Goal: Task Accomplishment & Management: Use online tool/utility

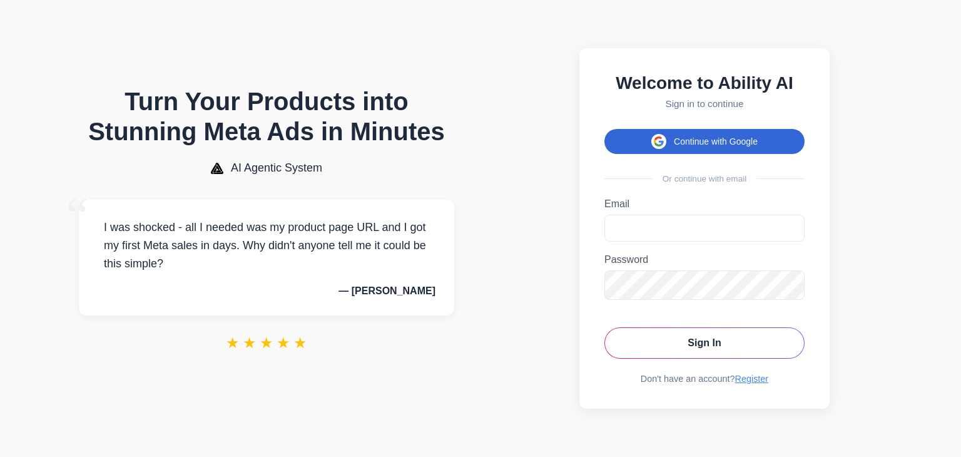
click at [681, 143] on button "Continue with Google" at bounding box center [704, 141] width 200 height 25
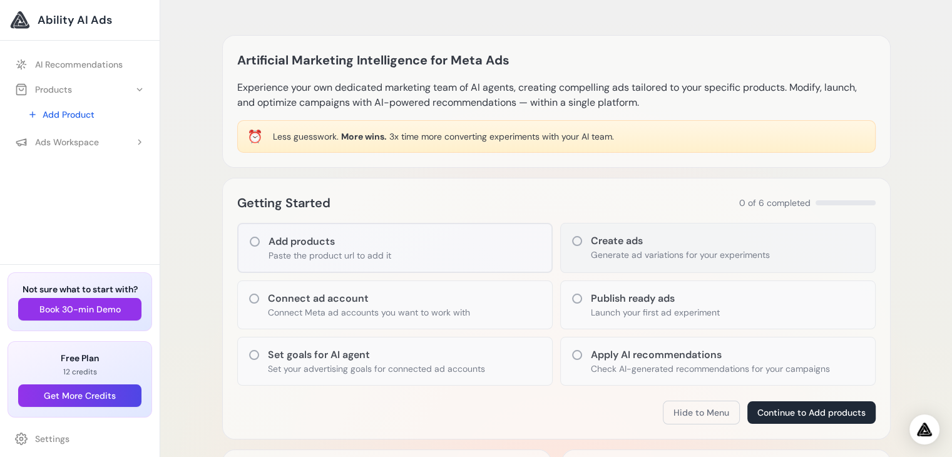
click at [573, 243] on icon at bounding box center [577, 241] width 10 height 10
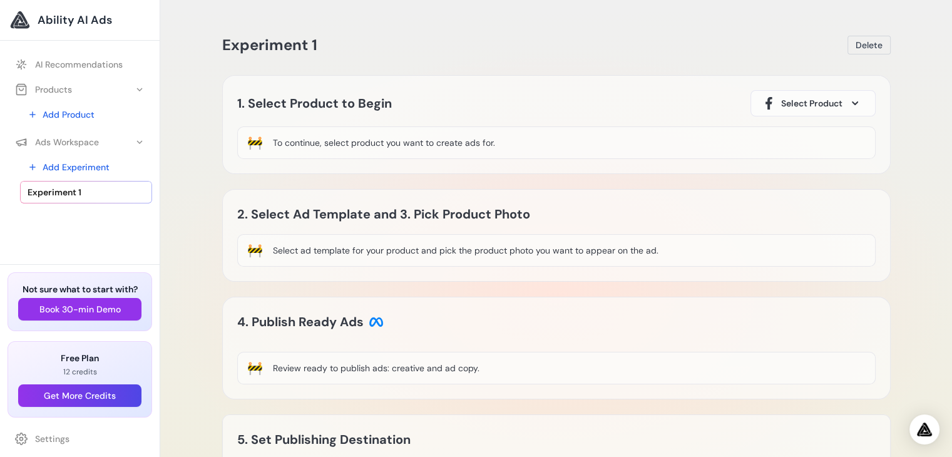
click at [327, 144] on div "To continue, select product you want to create ads for." at bounding box center [384, 142] width 222 height 13
click at [828, 108] on span "Select Product" at bounding box center [811, 103] width 61 height 13
click at [842, 106] on span "Select Product" at bounding box center [811, 103] width 61 height 13
click at [857, 105] on span at bounding box center [854, 103] width 15 height 15
click at [800, 104] on span "Select Product" at bounding box center [811, 103] width 61 height 13
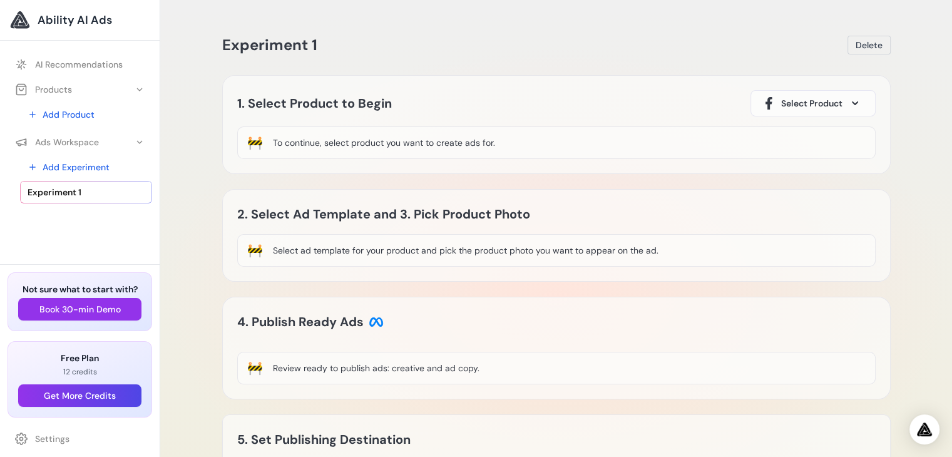
click at [800, 104] on span "Select Product" at bounding box center [811, 103] width 61 height 13
click at [788, 122] on div "1. Select Product to Begin Select Product 🚧 To continue, select product you wan…" at bounding box center [556, 124] width 668 height 99
click at [559, 135] on div "🚧 To continue, select product you want to create ads for." at bounding box center [556, 142] width 638 height 33
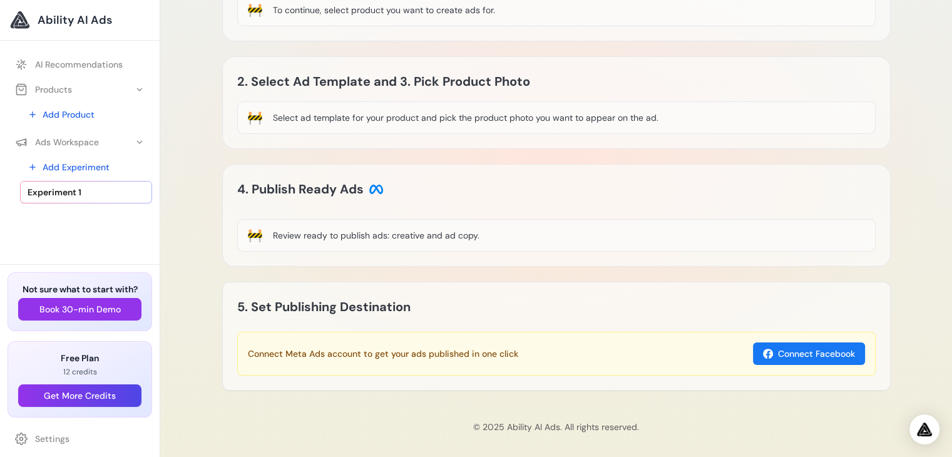
scroll to position [138, 0]
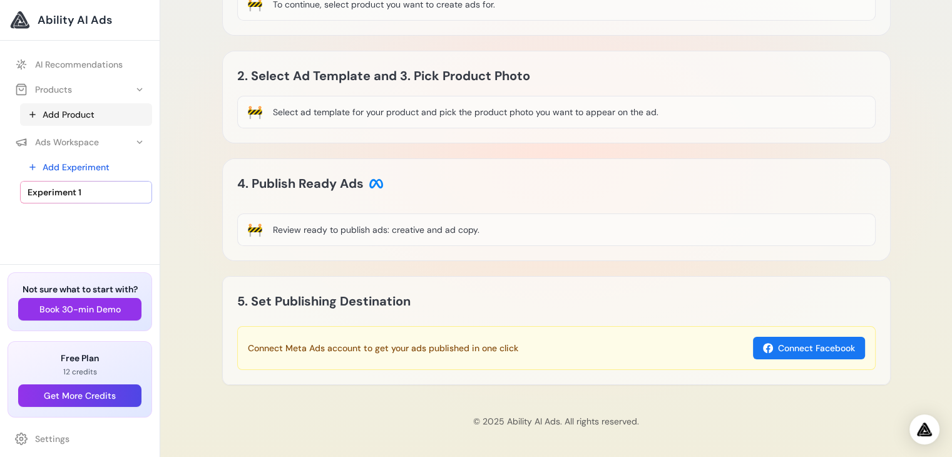
click at [85, 116] on link "Add Product" at bounding box center [86, 114] width 132 height 23
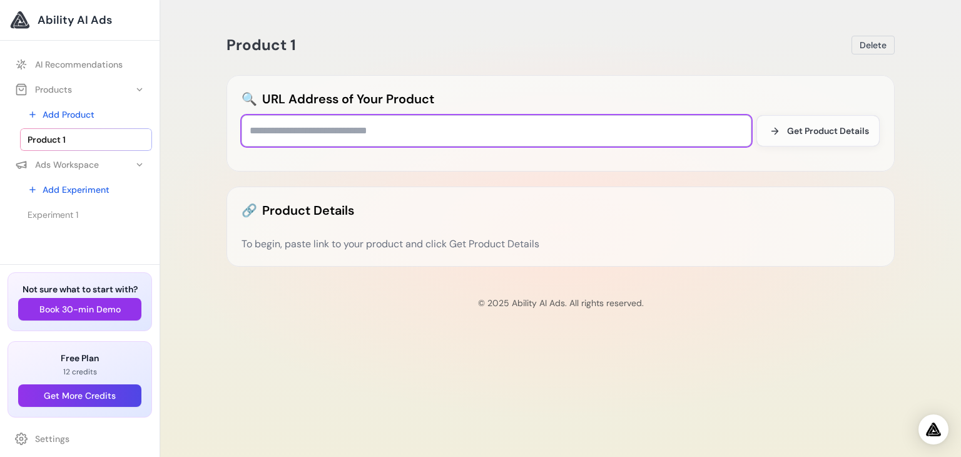
click at [415, 123] on input "text" at bounding box center [497, 130] width 510 height 31
paste input "**********"
type input "**********"
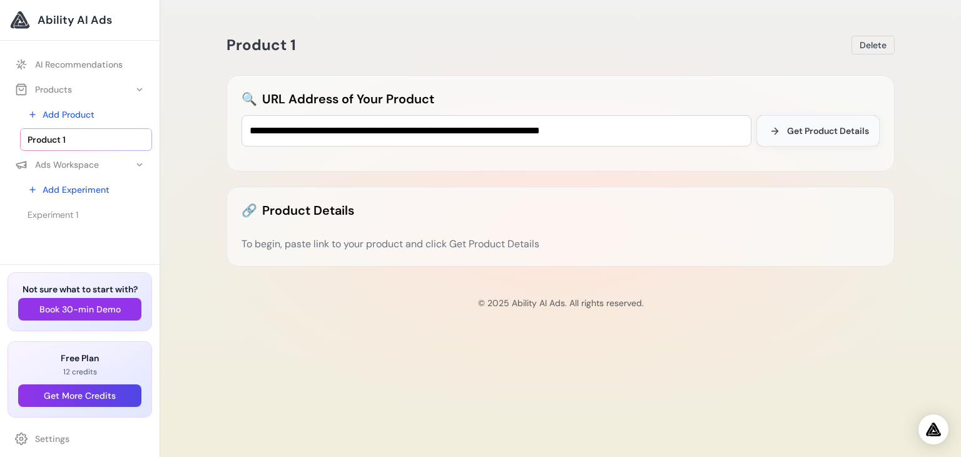
click at [874, 135] on button "Get Product Details" at bounding box center [818, 130] width 123 height 31
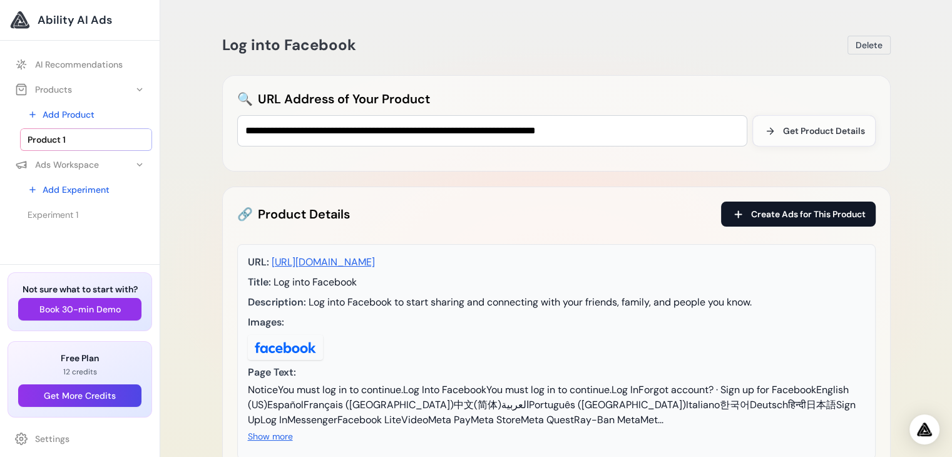
click at [801, 212] on span "Create Ads for This Product" at bounding box center [808, 214] width 115 height 13
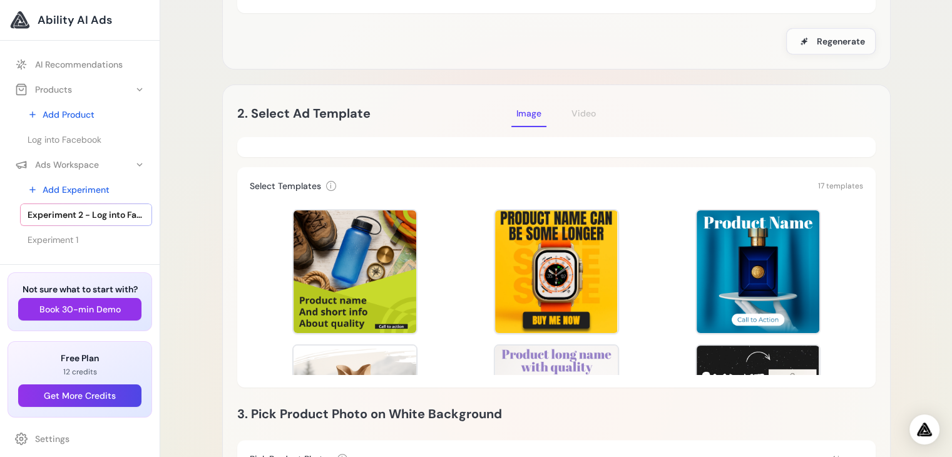
scroll to position [208, 0]
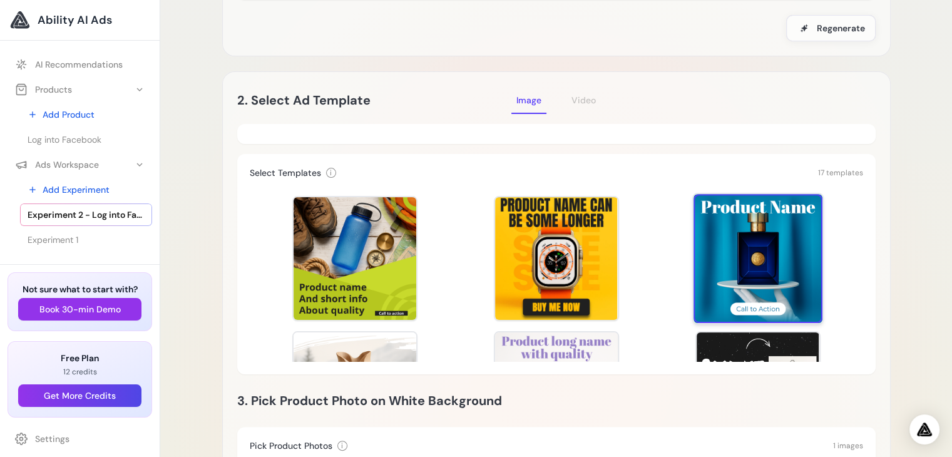
click at [739, 265] on div at bounding box center [757, 258] width 129 height 129
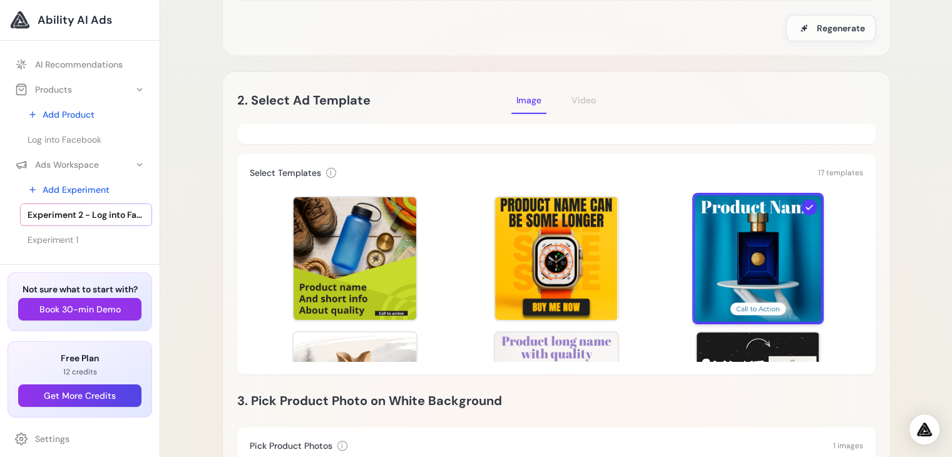
click at [746, 260] on div at bounding box center [757, 258] width 129 height 129
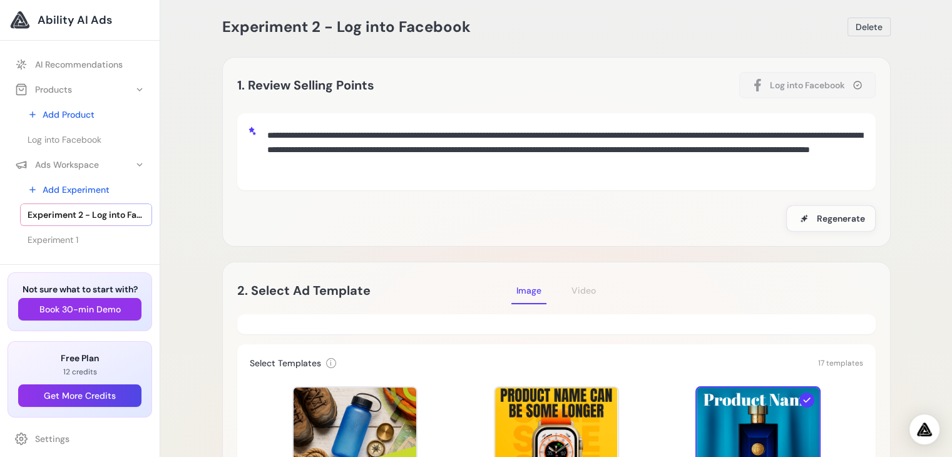
scroll to position [0, 0]
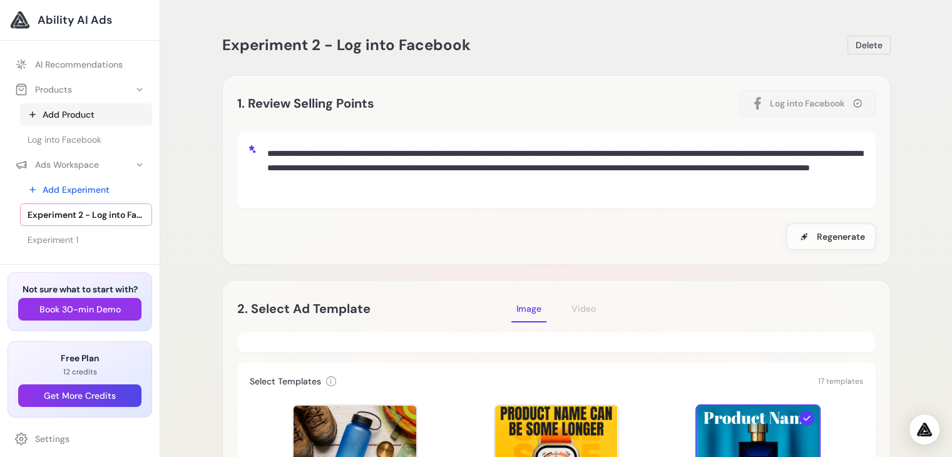
click at [54, 103] on link "Add Product" at bounding box center [86, 114] width 132 height 23
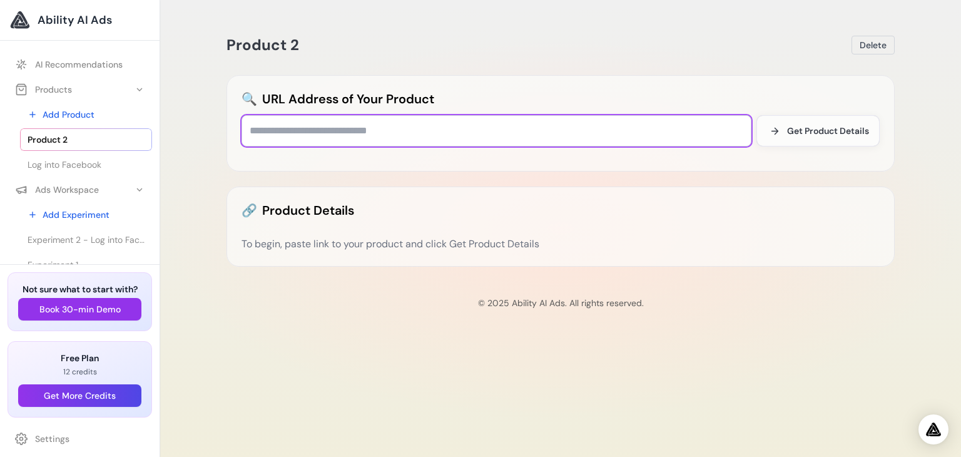
click at [461, 131] on input "text" at bounding box center [497, 130] width 510 height 31
paste input "**********"
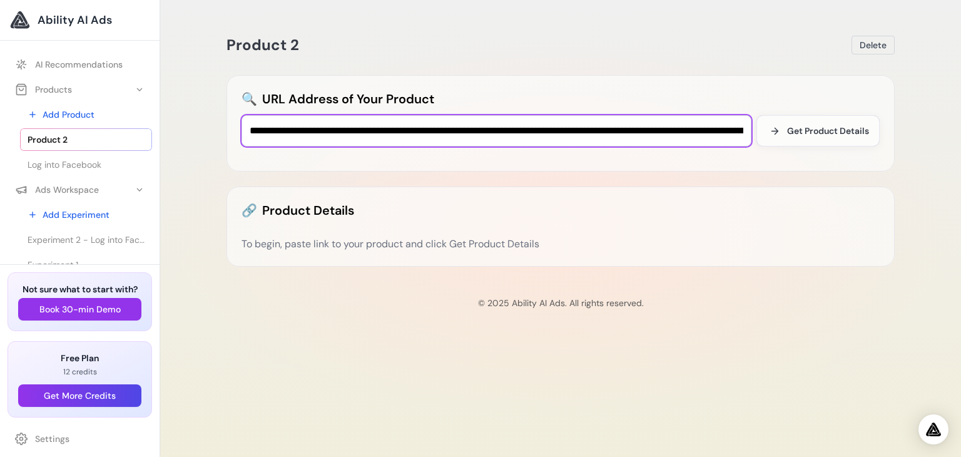
scroll to position [0, 1638]
type input "**********"
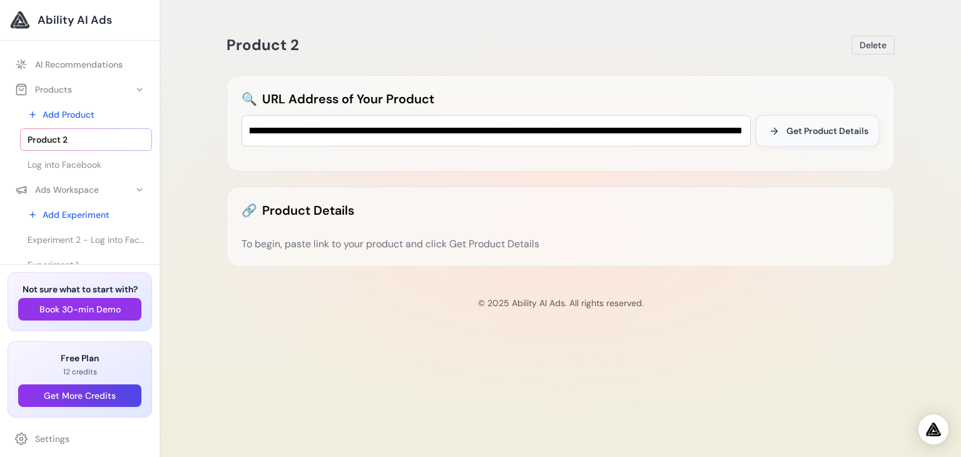
scroll to position [0, 0]
click at [801, 138] on button "Get Product Details" at bounding box center [817, 130] width 123 height 31
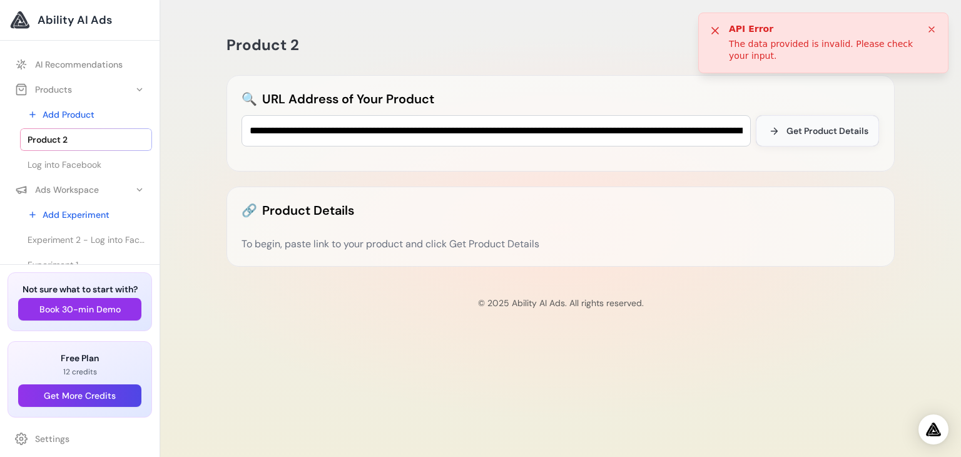
click at [801, 138] on button "Get Product Details" at bounding box center [817, 130] width 123 height 31
click at [53, 235] on span "Experiment 2 - Log into Facebook" at bounding box center [86, 239] width 117 height 13
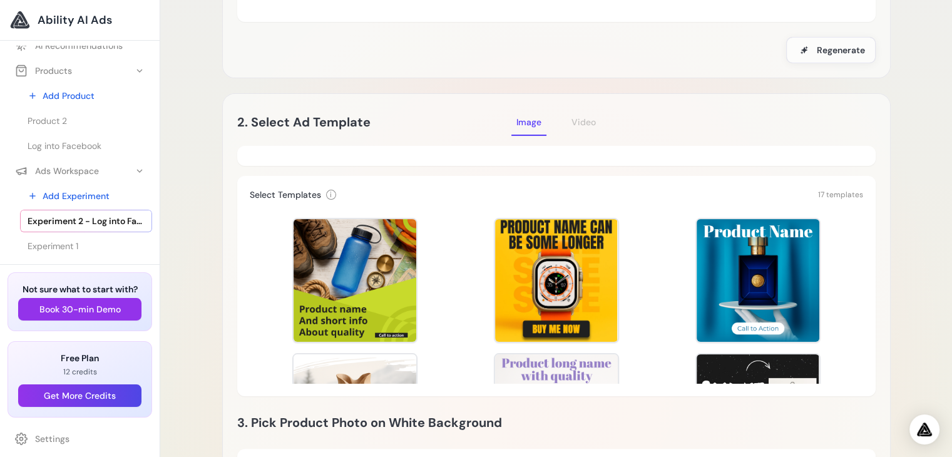
scroll to position [166, 0]
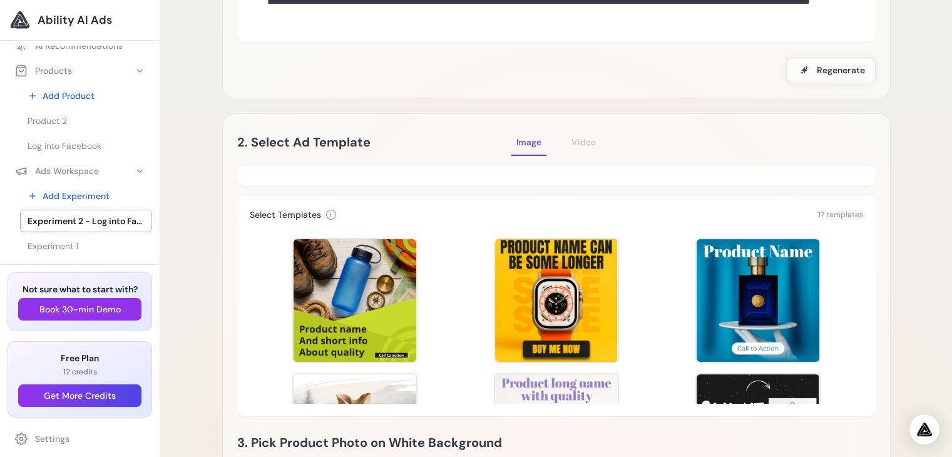
click at [830, 210] on span "17 templates" at bounding box center [840, 215] width 45 height 10
click at [283, 217] on h3 "Select Templates" at bounding box center [285, 214] width 71 height 13
click at [305, 262] on div "Template Preview Template Preview Template Preview Template Preview Template Pr…" at bounding box center [556, 315] width 613 height 175
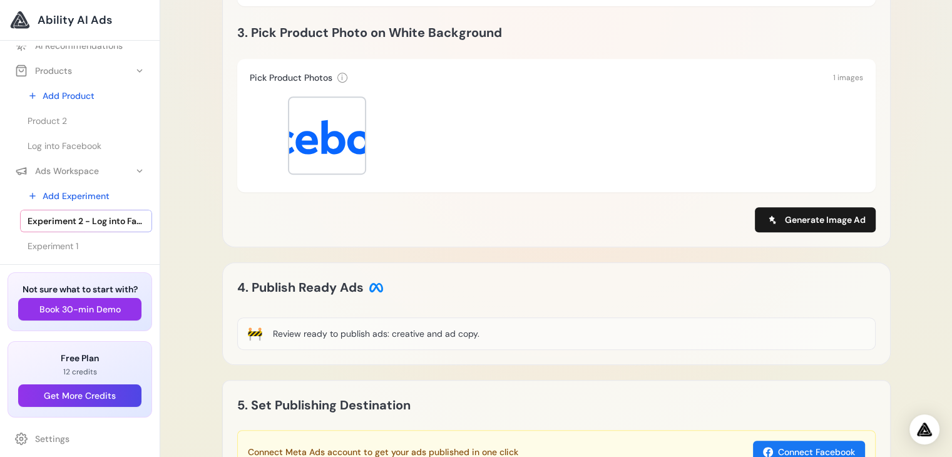
scroll to position [584, 0]
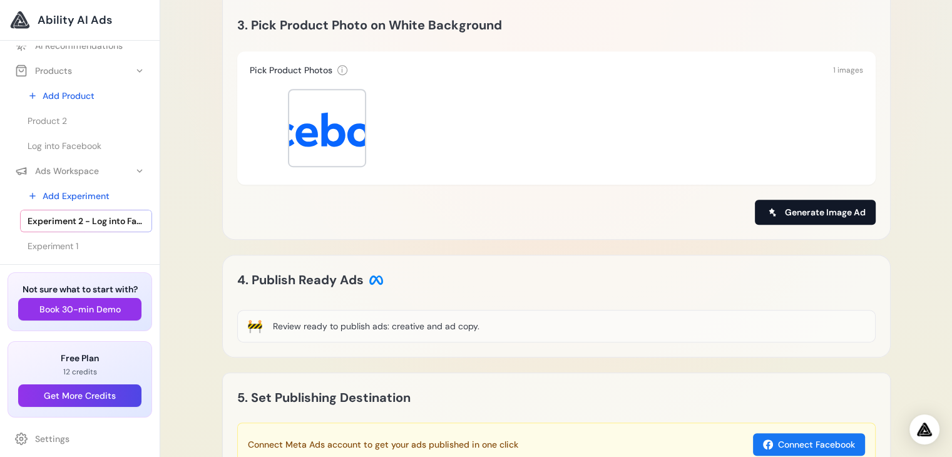
click at [838, 206] on span "Generate Image Ad" at bounding box center [825, 212] width 81 height 13
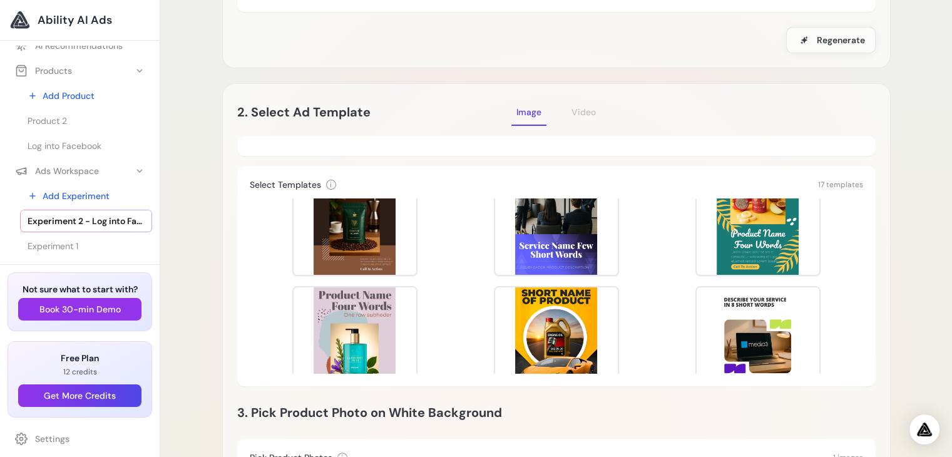
scroll to position [477, 0]
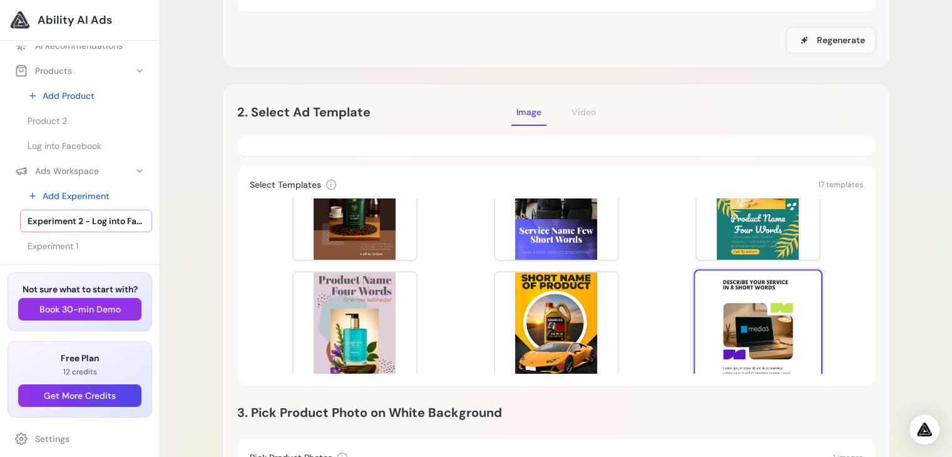
click at [753, 288] on div at bounding box center [757, 333] width 129 height 129
click at [753, 289] on div at bounding box center [757, 333] width 129 height 129
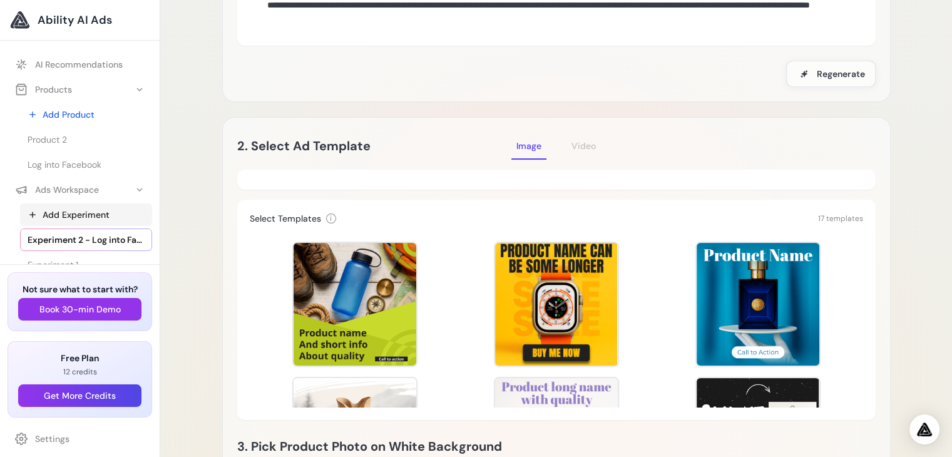
scroll to position [30, 0]
